Goal: Find specific fact: Find specific fact

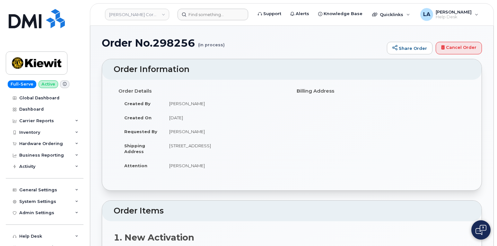
scroll to position [45, 0]
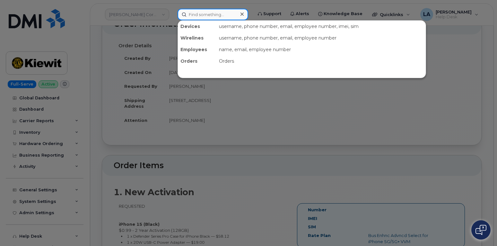
click at [195, 14] on input at bounding box center [213, 15] width 71 height 12
paste input "[PHONE_NUMBER]"
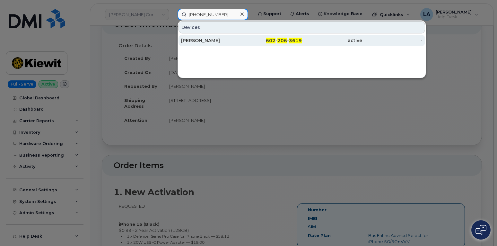
type input "[PHONE_NUMBER]"
click at [241, 37] on div "[PERSON_NAME]" at bounding box center [271, 41] width 60 height 12
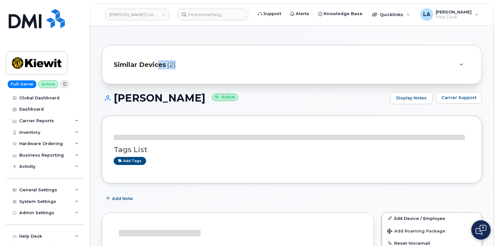
drag, startPoint x: 224, startPoint y: 42, endPoint x: 151, endPoint y: 74, distance: 79.8
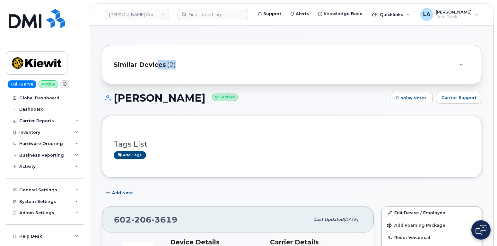
drag, startPoint x: 114, startPoint y: 97, endPoint x: 303, endPoint y: 106, distance: 189.3
click at [221, 100] on h1 "CLINTON DELWISCH Active" at bounding box center [244, 97] width 285 height 11
copy h1 "[PERSON_NAME]"
drag, startPoint x: 496, startPoint y: 4, endPoint x: 498, endPoint y: 22, distance: 17.4
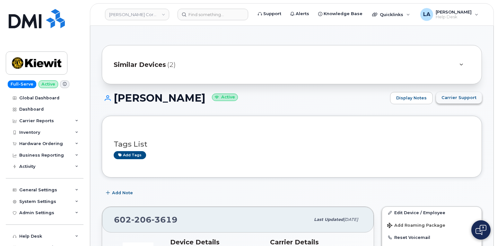
click at [452, 97] on span "Carrier Support" at bounding box center [459, 97] width 35 height 6
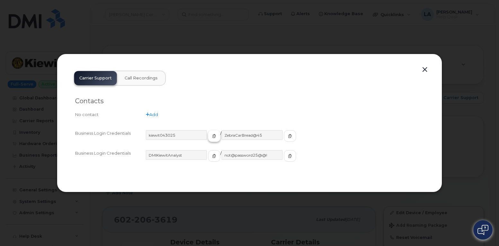
click at [208, 138] on button "button" at bounding box center [214, 136] width 12 height 12
click at [288, 136] on icon "button" at bounding box center [290, 136] width 4 height 4
click at [427, 68] on button "button" at bounding box center [425, 69] width 10 height 9
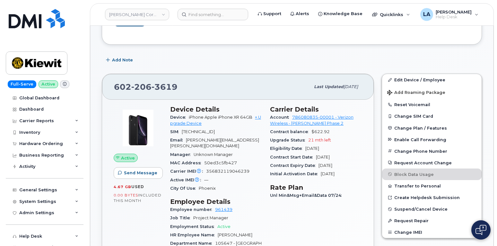
scroll to position [141, 0]
